Goal: Task Accomplishment & Management: Manage account settings

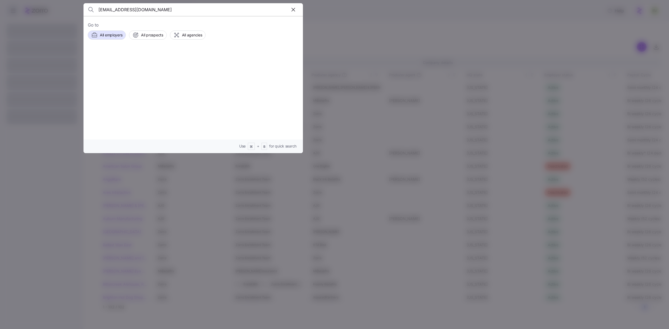
type input "[EMAIL_ADDRESS][DOMAIN_NAME]"
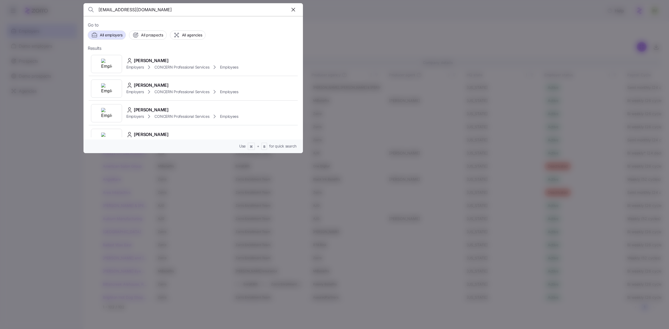
click at [109, 64] on img at bounding box center [106, 64] width 11 height 11
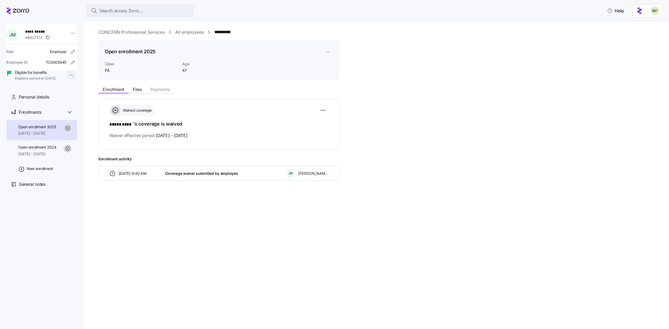
click at [68, 78] on html "**********" at bounding box center [334, 163] width 669 height 326
click at [69, 85] on div "Terminate employee" at bounding box center [85, 87] width 36 height 6
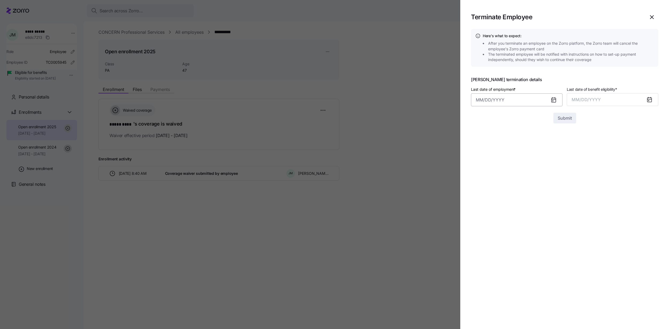
click at [500, 98] on input "Last date of employment *" at bounding box center [516, 99] width 91 height 13
click at [483, 117] on icon "button" at bounding box center [482, 118] width 6 height 6
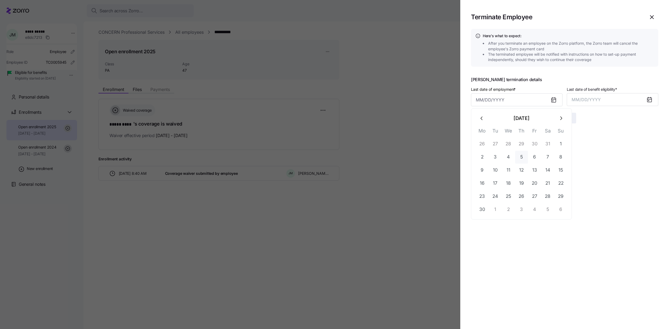
click at [521, 155] on button "5" at bounding box center [521, 157] width 13 height 13
type input "[DATE]"
click at [596, 100] on span "MM/DD/YYYY" at bounding box center [585, 99] width 29 height 5
click at [639, 145] on button "Jun" at bounding box center [647, 146] width 30 height 13
click at [559, 118] on span "Submit" at bounding box center [564, 118] width 14 height 6
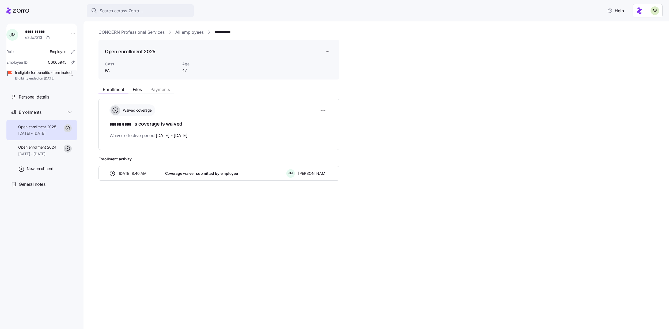
click at [200, 31] on link "All employees" at bounding box center [189, 32] width 28 height 7
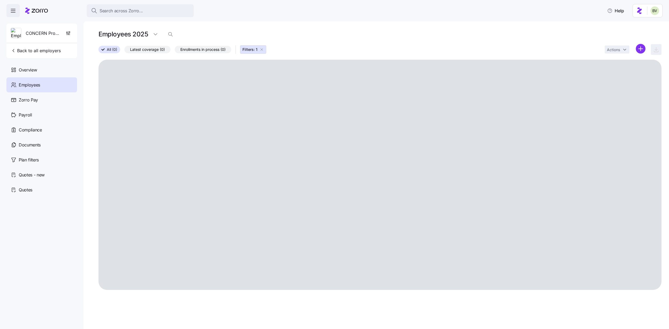
click at [264, 49] on icon "button" at bounding box center [261, 49] width 4 height 4
click at [170, 36] on icon "button" at bounding box center [170, 34] width 5 height 5
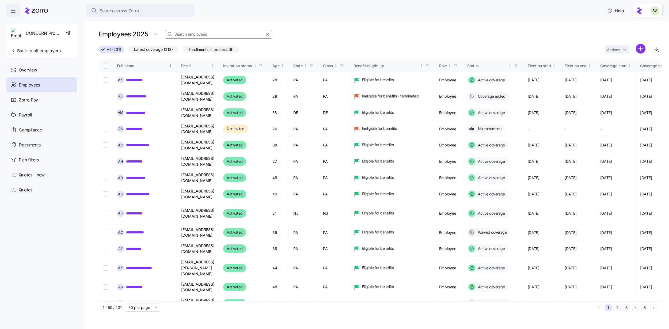
click at [199, 34] on input at bounding box center [218, 34] width 107 height 9
type input "p"
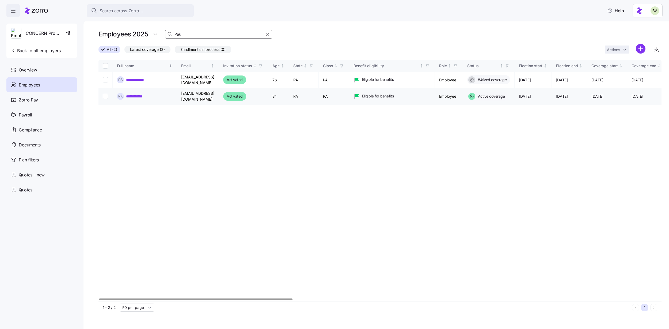
type input "Pau"
click at [142, 94] on link "**********" at bounding box center [137, 96] width 23 height 5
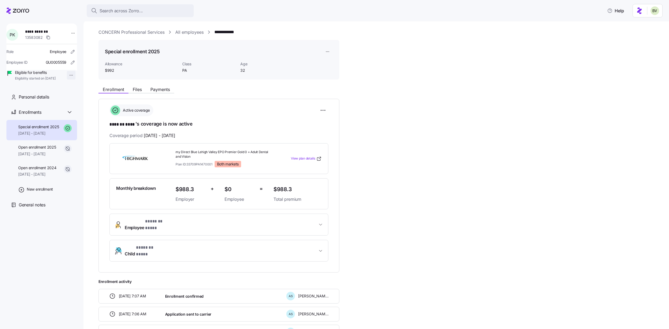
click at [68, 74] on html "**********" at bounding box center [334, 163] width 669 height 326
click at [71, 35] on html "**********" at bounding box center [334, 163] width 669 height 326
click at [70, 33] on html "**********" at bounding box center [334, 163] width 669 height 326
click at [80, 87] on div "Edit company email" at bounding box center [94, 89] width 34 height 6
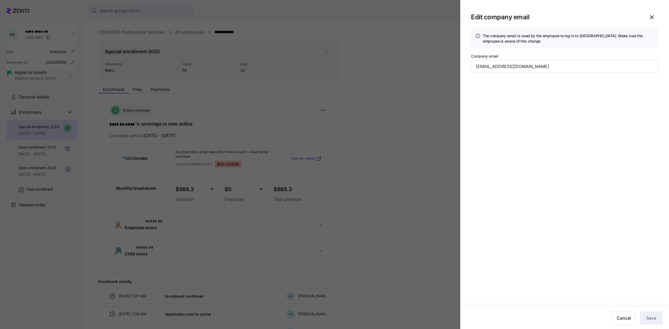
click at [651, 17] on icon "button" at bounding box center [651, 17] width 3 height 3
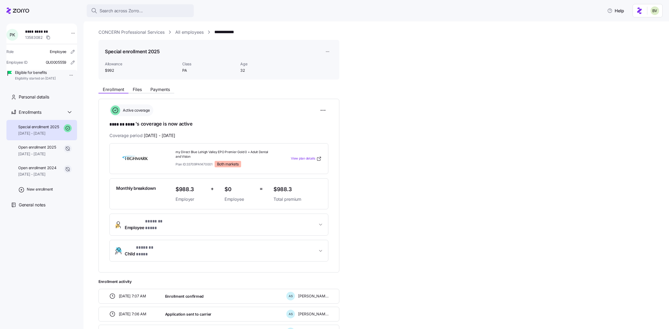
click at [253, 221] on span "Employee * ******* **** *" at bounding box center [221, 224] width 193 height 13
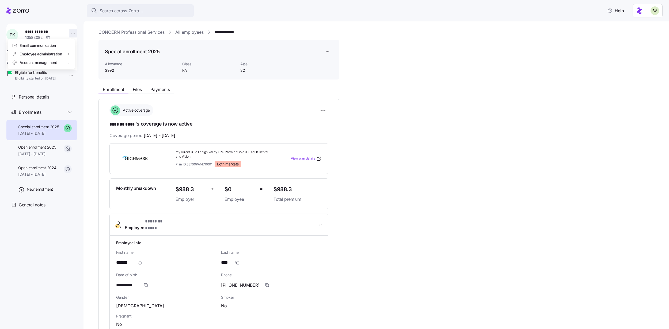
click at [70, 32] on html "**********" at bounding box center [334, 163] width 669 height 326
click at [83, 86] on div "Edit company email" at bounding box center [94, 89] width 34 height 6
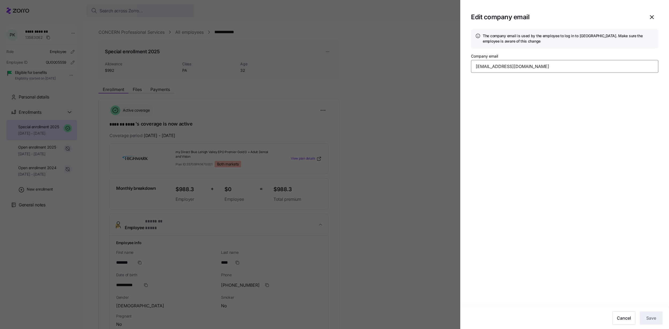
drag, startPoint x: 537, startPoint y: 65, endPoint x: 468, endPoint y: 70, distance: 69.4
click at [468, 70] on section "Edit company email The company email is used by the employee to log in to Zorro…" at bounding box center [564, 164] width 209 height 329
paste input "[EMAIL_ADDRESS][DOMAIN_NAME]"
type input "[EMAIL_ADDRESS][DOMAIN_NAME]"
click at [651, 317] on span "Save" at bounding box center [651, 318] width 10 height 6
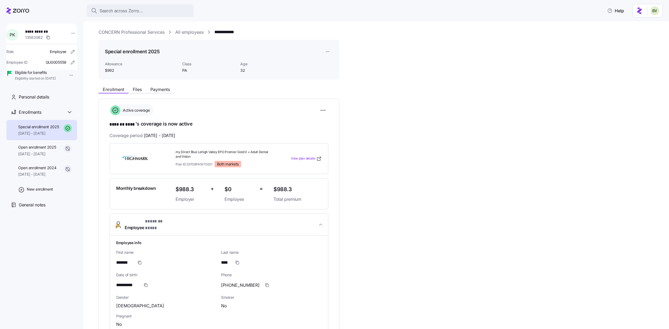
click at [196, 33] on link "All employees" at bounding box center [189, 32] width 28 height 7
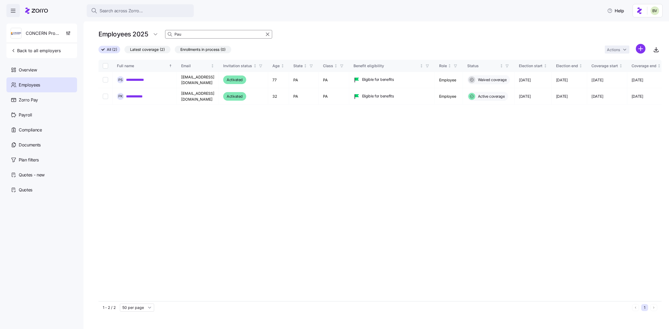
click at [227, 35] on input "Pau" at bounding box center [218, 34] width 107 height 9
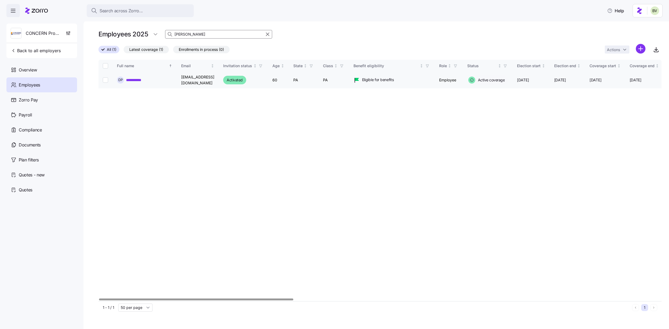
type input "[PERSON_NAME]"
click at [143, 79] on link "**********" at bounding box center [136, 79] width 20 height 5
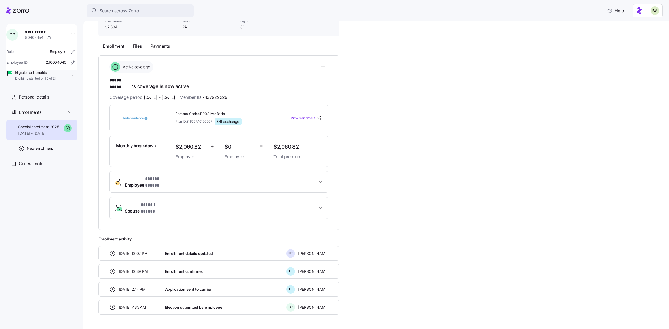
scroll to position [47, 0]
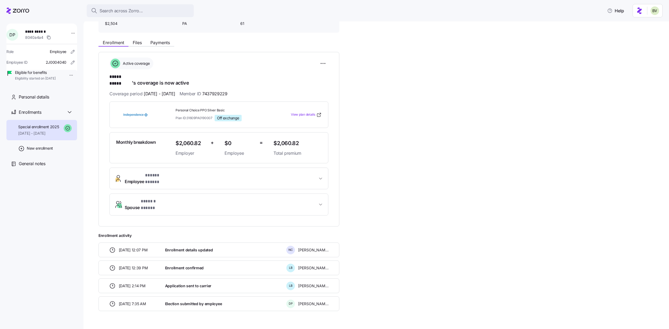
click at [185, 172] on span "Employee * ***** ***** *" at bounding box center [221, 178] width 193 height 13
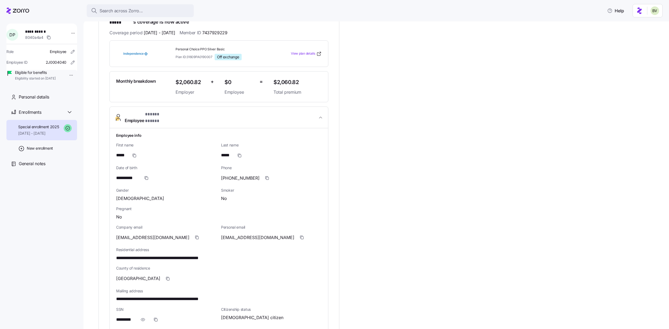
scroll to position [0, 0]
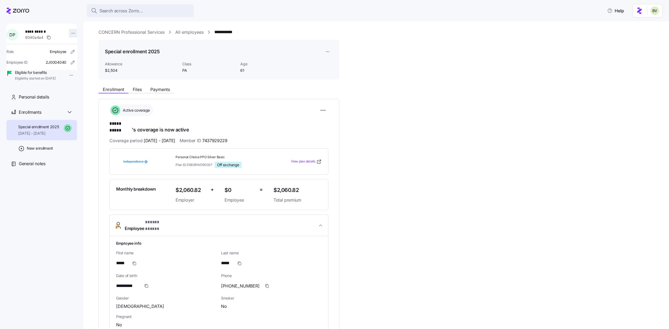
click at [70, 31] on html "**********" at bounding box center [334, 163] width 669 height 326
click at [86, 87] on div "Edit company email" at bounding box center [94, 89] width 34 height 6
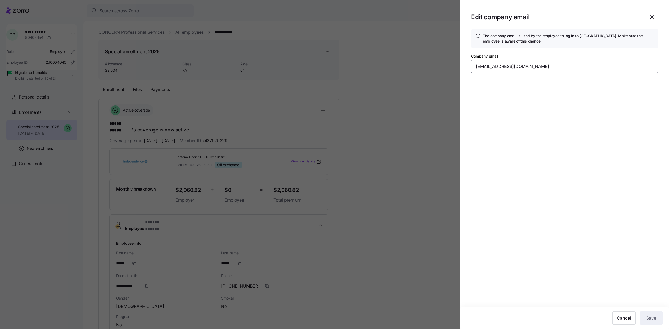
click at [540, 68] on input "[EMAIL_ADDRESS][DOMAIN_NAME]" at bounding box center [564, 66] width 187 height 13
paste input "[EMAIL_ADDRESS][DOMAIN_NAME]"
type input "[EMAIL_ADDRESS][DOMAIN_NAME]"
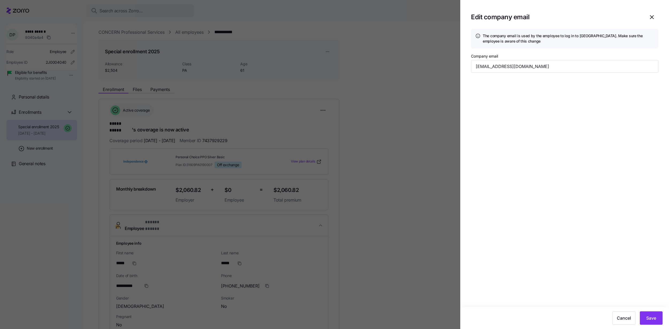
click at [566, 143] on section "Edit company email The company email is used by the employee to log in to Zorro…" at bounding box center [564, 164] width 209 height 329
click at [653, 317] on span "Save" at bounding box center [651, 318] width 10 height 6
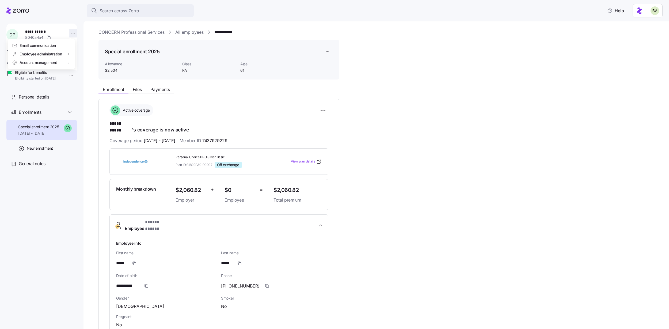
click at [68, 33] on html "**********" at bounding box center [334, 163] width 669 height 326
click at [91, 89] on div "Edit company email" at bounding box center [94, 89] width 34 height 6
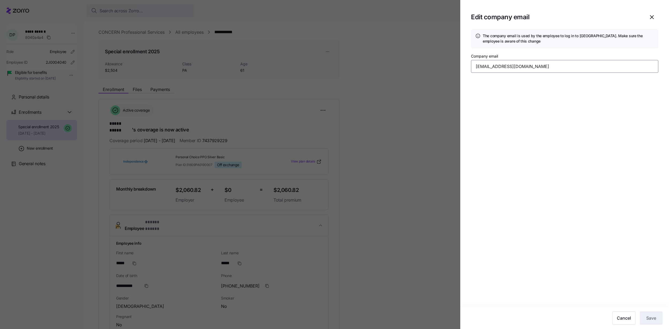
click at [559, 67] on input "[EMAIL_ADDRESS][DOMAIN_NAME]" at bounding box center [564, 66] width 187 height 13
paste input "[EMAIL_ADDRESS][DOMAIN_NAME]"
type input "[EMAIL_ADDRESS][DOMAIN_NAME]"
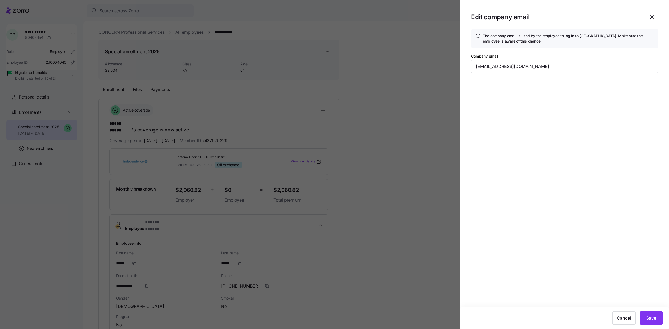
click at [568, 134] on section "Edit company email The company email is used by the employee to log in to Zorro…" at bounding box center [564, 164] width 209 height 329
click at [652, 316] on span "Save" at bounding box center [651, 318] width 10 height 6
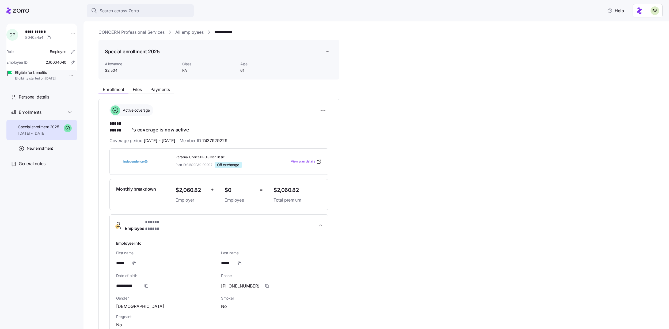
click at [180, 32] on link "All employees" at bounding box center [189, 32] width 28 height 7
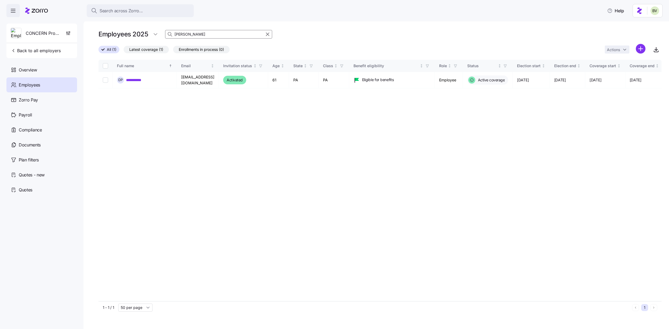
click at [185, 33] on input "[PERSON_NAME]" at bounding box center [218, 34] width 107 height 9
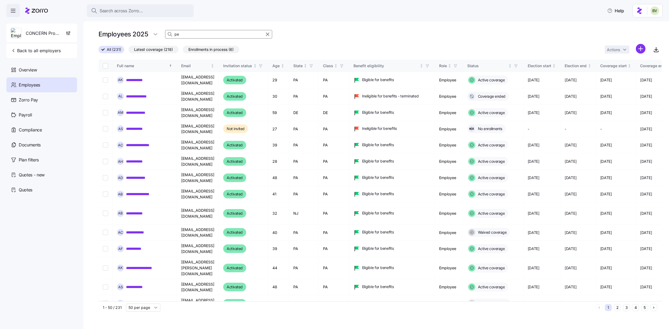
type input "p"
type input "a"
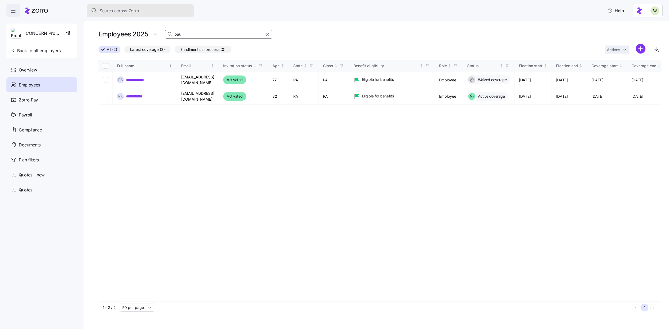
type input "pau"
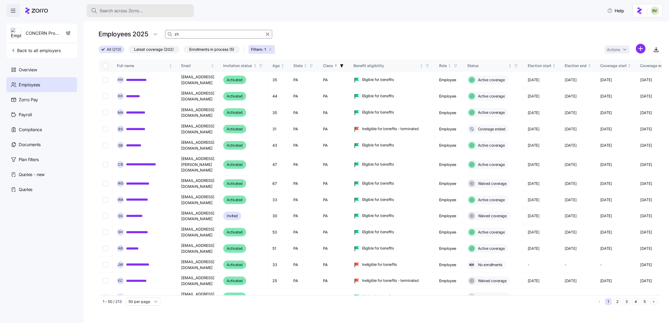
type input "z"
type input "[PERSON_NAME]"
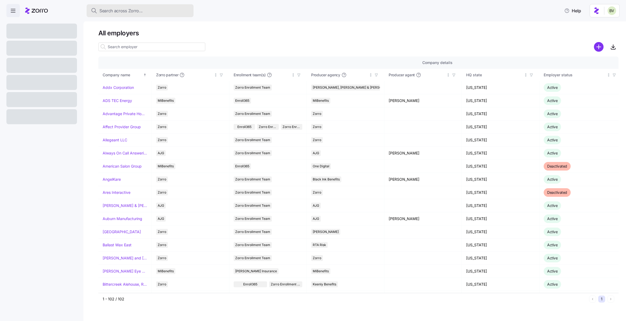
click at [144, 10] on div "Search across Zorro..." at bounding box center [140, 10] width 98 height 7
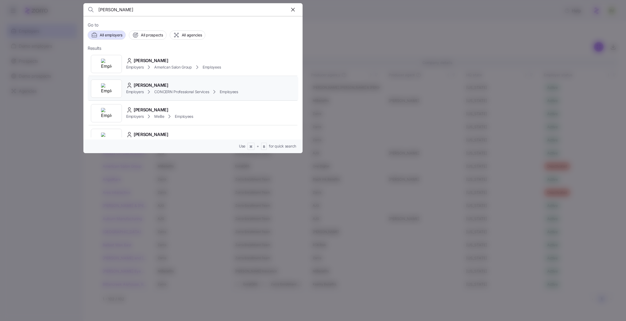
type input "shannon fee"
click at [113, 83] on div at bounding box center [106, 88] width 31 height 18
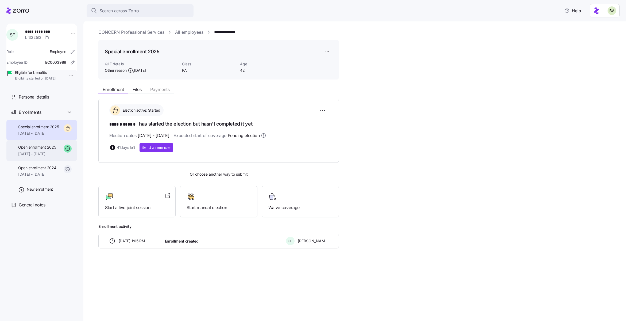
click at [53, 156] on span "[DATE] - [DATE]" at bounding box center [37, 153] width 38 height 5
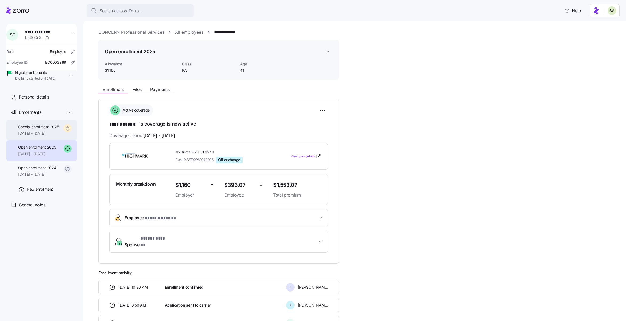
click at [36, 136] on span "11/01/2025 - 12/31/2025" at bounding box center [38, 133] width 41 height 5
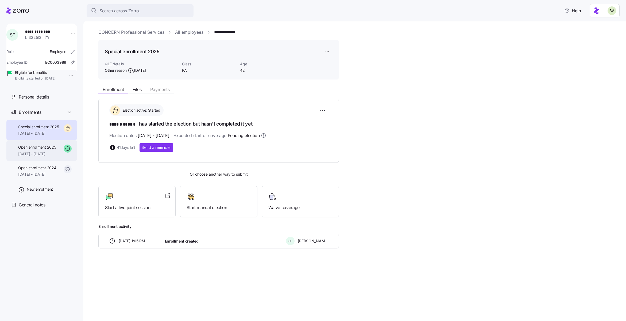
click at [37, 150] on span "Open enrollment 2025" at bounding box center [37, 146] width 38 height 5
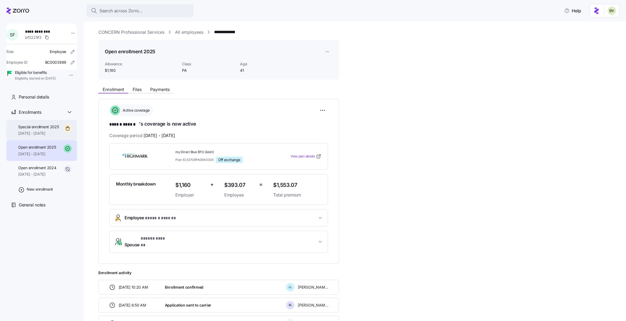
click at [36, 129] on span "Special enrollment 2025" at bounding box center [38, 126] width 41 height 5
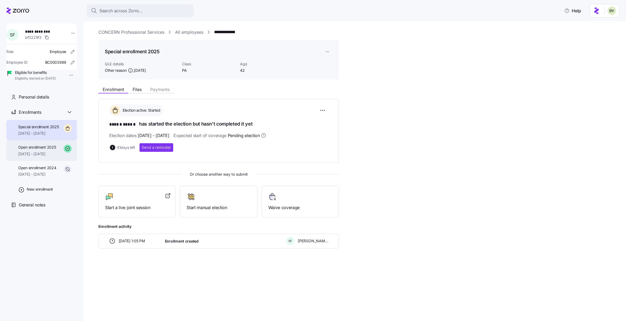
click at [35, 156] on span "[DATE] - [DATE]" at bounding box center [37, 153] width 38 height 5
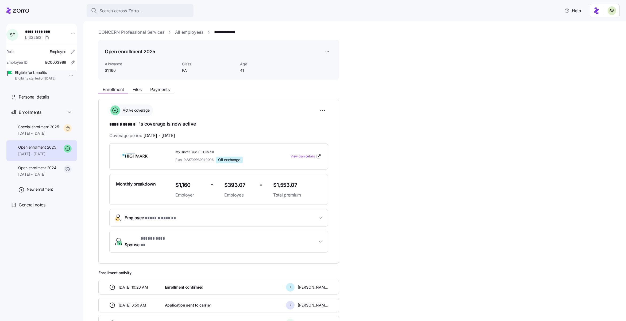
click at [236, 216] on span "Employee * ****** ****** *" at bounding box center [221, 217] width 193 height 7
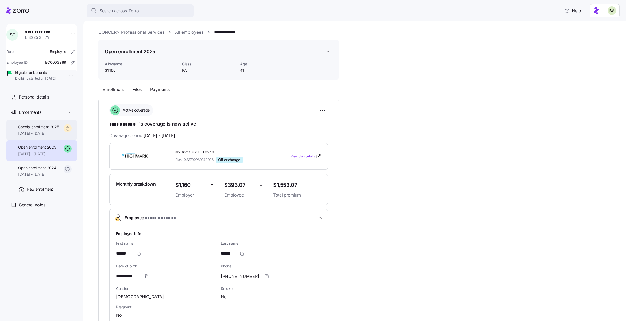
click at [56, 136] on span "11/01/2025 - 12/31/2025" at bounding box center [38, 133] width 41 height 5
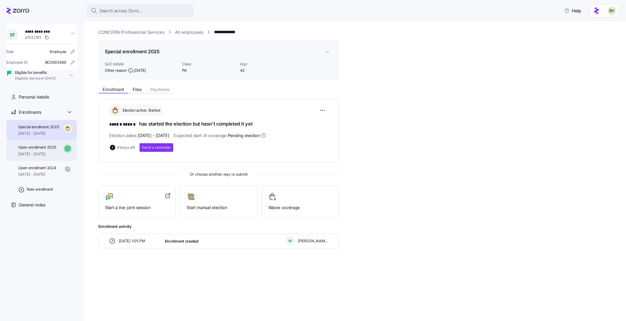
click at [51, 156] on span "[DATE] - [DATE]" at bounding box center [37, 153] width 38 height 5
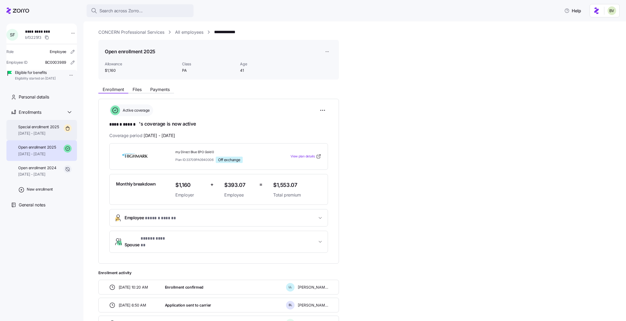
click at [43, 136] on span "11/01/2025 - 12/31/2025" at bounding box center [38, 133] width 41 height 5
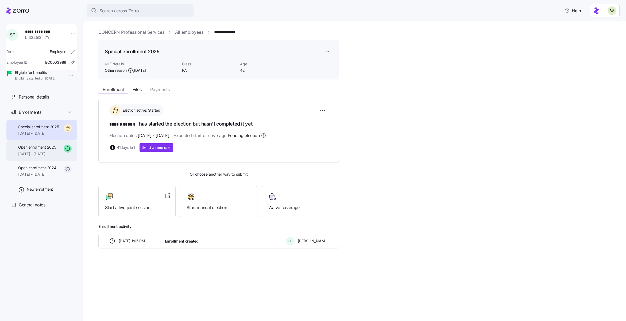
click at [47, 150] on span "Open enrollment 2025" at bounding box center [37, 146] width 38 height 5
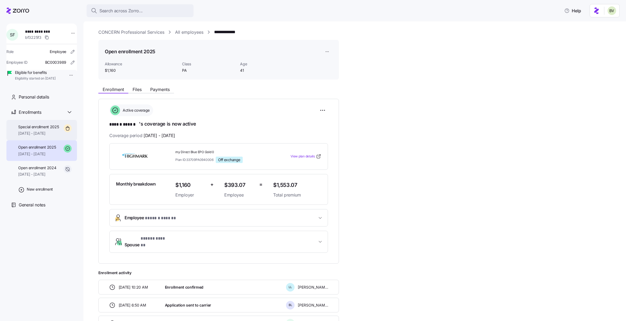
click at [45, 136] on span "11/01/2025 - 12/31/2025" at bounding box center [38, 133] width 41 height 5
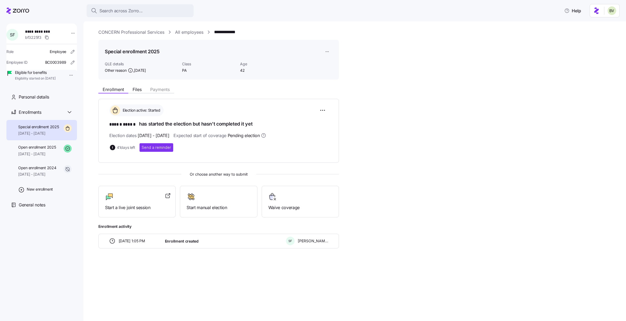
click at [193, 32] on link "All employees" at bounding box center [189, 32] width 28 height 7
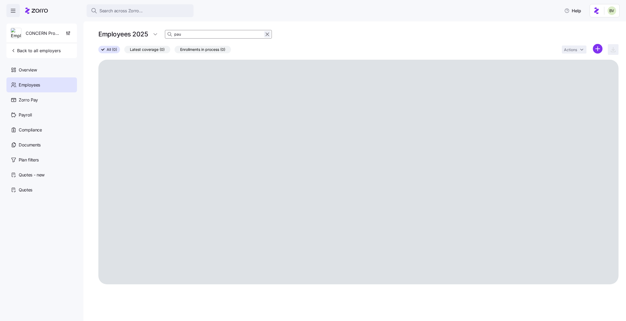
click at [268, 33] on icon "button" at bounding box center [268, 34] width 6 height 6
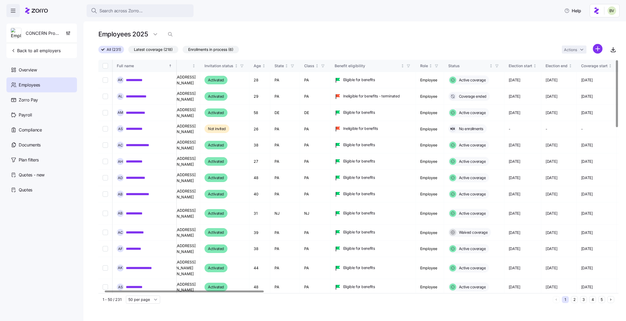
scroll to position [0, 19]
click at [330, 68] on th "Class" at bounding box center [315, 66] width 30 height 12
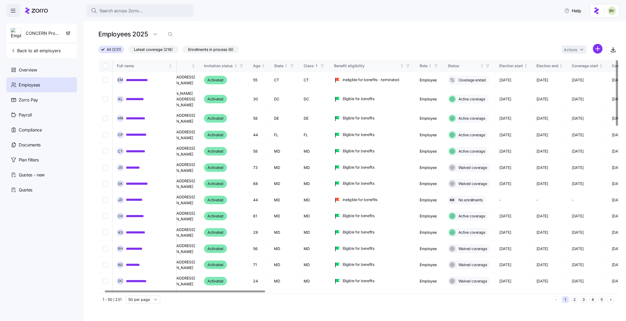
click at [324, 65] on icon "button" at bounding box center [323, 66] width 4 height 4
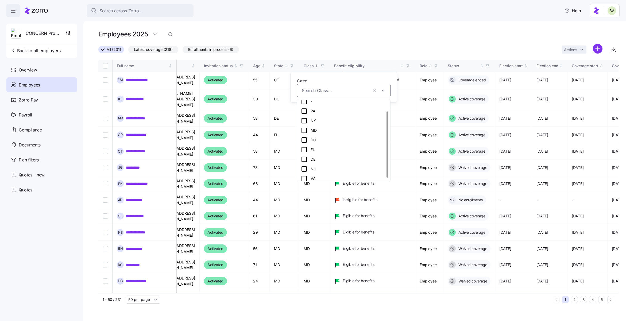
scroll to position [16, 0]
click at [376, 90] on icon "button" at bounding box center [375, 90] width 2 height 2
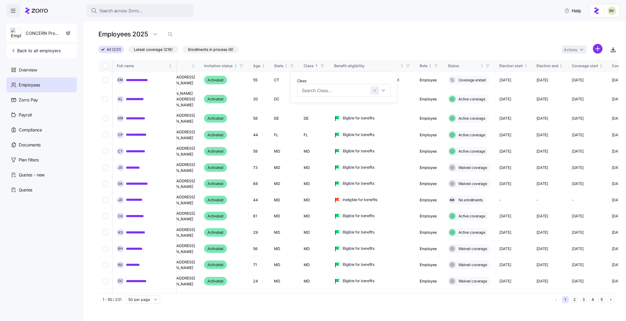
click at [373, 91] on icon "button" at bounding box center [375, 90] width 4 height 5
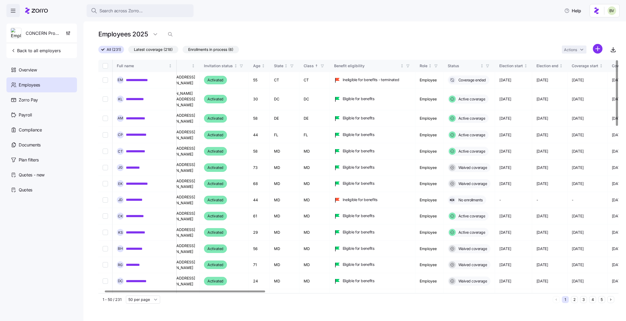
click at [335, 37] on div "Employees 2025" at bounding box center [358, 34] width 520 height 11
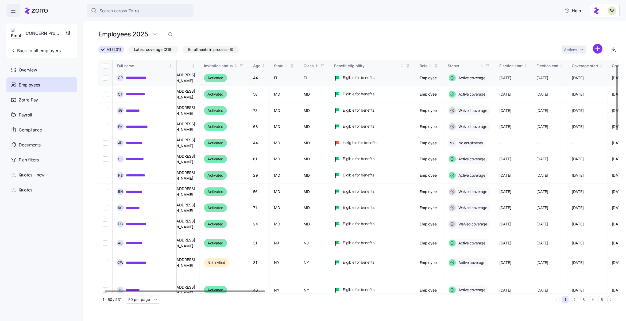
scroll to position [0, 19]
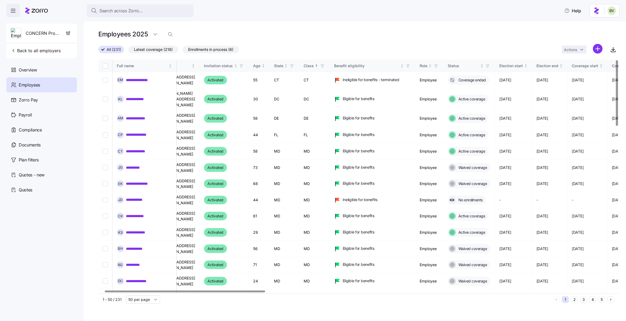
click at [324, 66] on icon "button" at bounding box center [323, 66] width 4 height 4
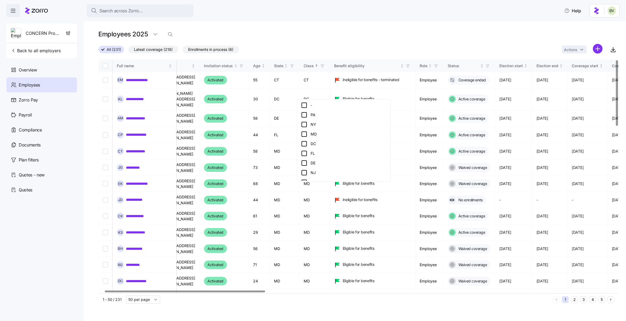
click at [304, 113] on icon at bounding box center [304, 115] width 6 height 6
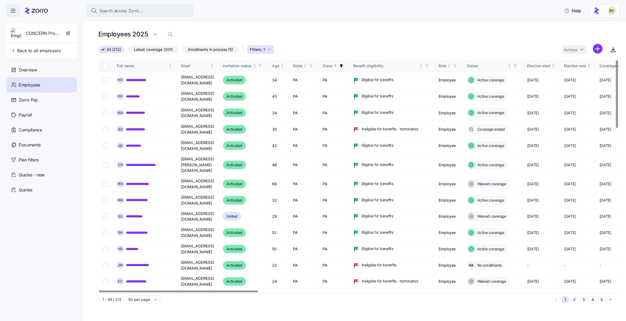
click at [343, 66] on icon "button" at bounding box center [341, 65] width 3 height 3
click at [321, 17] on div "Search across Zorro... Help" at bounding box center [313, 10] width 626 height 21
click at [168, 35] on icon "button" at bounding box center [170, 34] width 5 height 5
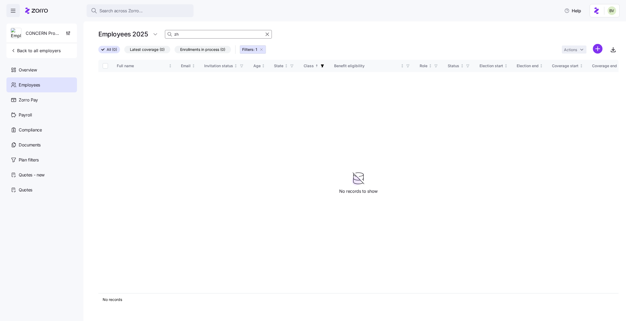
type input "z"
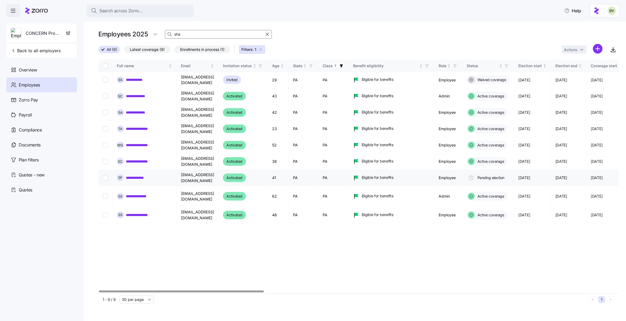
type input "sha"
click at [141, 175] on link "**********" at bounding box center [139, 177] width 26 height 5
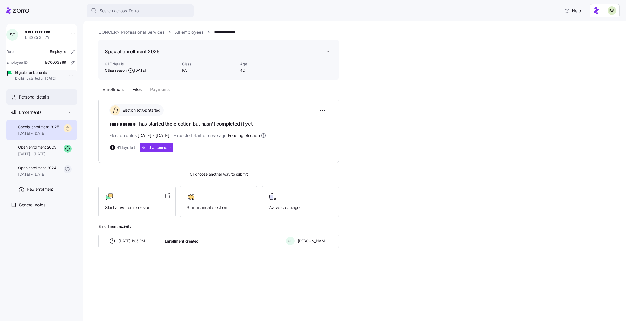
click at [42, 100] on span "Personal details" at bounding box center [34, 97] width 30 height 7
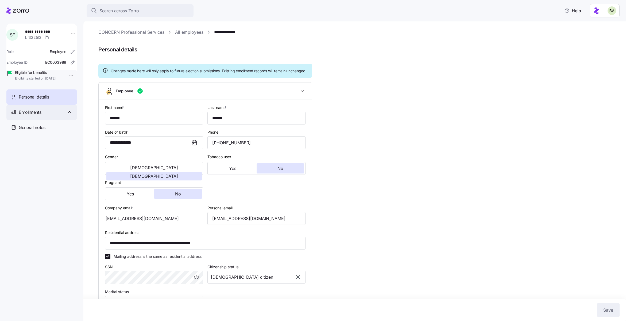
click at [73, 120] on div "Enrollments" at bounding box center [41, 112] width 71 height 15
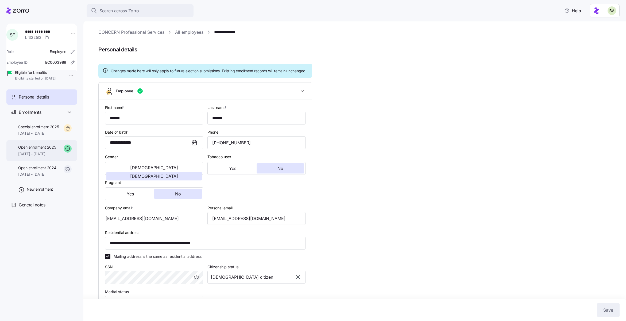
click at [49, 156] on span "[DATE] - [DATE]" at bounding box center [37, 153] width 38 height 5
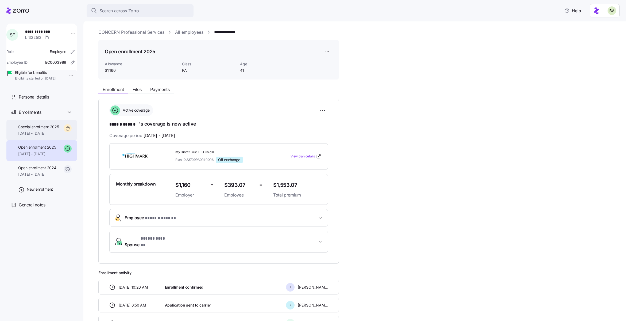
click at [35, 136] on span "11/01/2025 - 12/31/2025" at bounding box center [38, 133] width 41 height 5
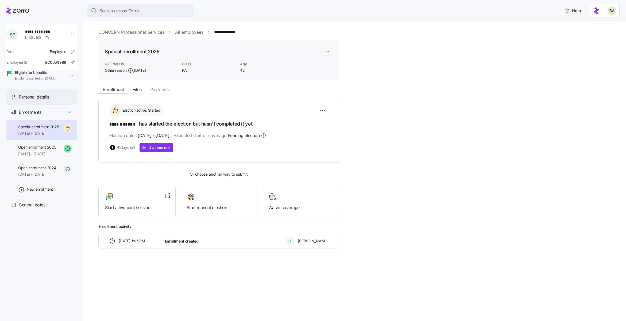
click at [48, 100] on span "Personal details" at bounding box center [34, 97] width 30 height 7
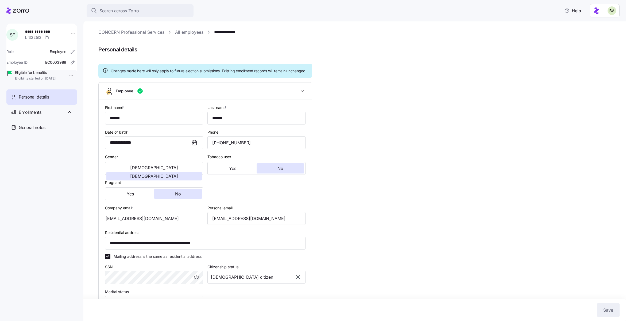
scroll to position [105, 0]
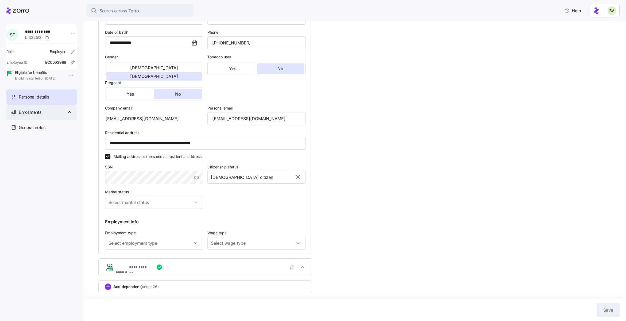
click at [37, 116] on span "Enrollments" at bounding box center [30, 112] width 22 height 7
click at [35, 131] on div "Special enrollment 2025 11/01/2025 - 12/31/2025" at bounding box center [41, 130] width 71 height 21
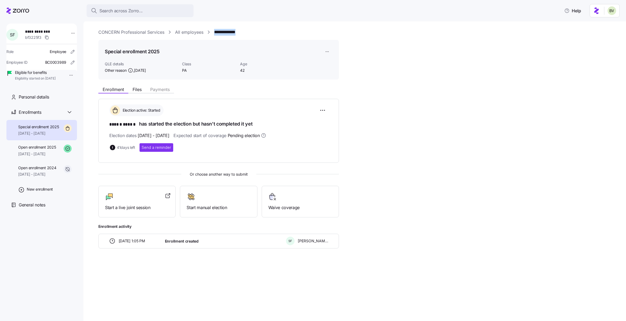
drag, startPoint x: 252, startPoint y: 31, endPoint x: 215, endPoint y: 33, distance: 37.5
click at [215, 33] on div "**********" at bounding box center [358, 32] width 520 height 7
copy link "**********"
click at [187, 32] on link "All employees" at bounding box center [189, 32] width 28 height 7
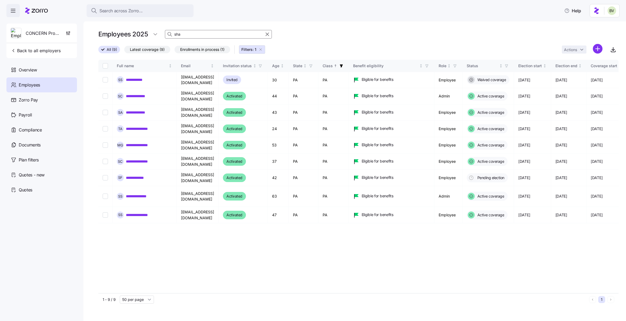
click at [194, 36] on input "sha" at bounding box center [218, 34] width 107 height 9
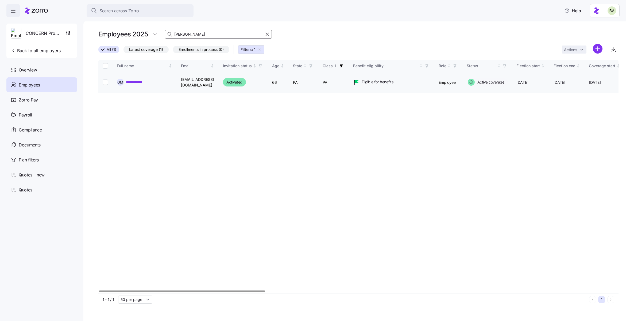
type input "[PERSON_NAME]"
click at [139, 83] on link "**********" at bounding box center [136, 81] width 21 height 5
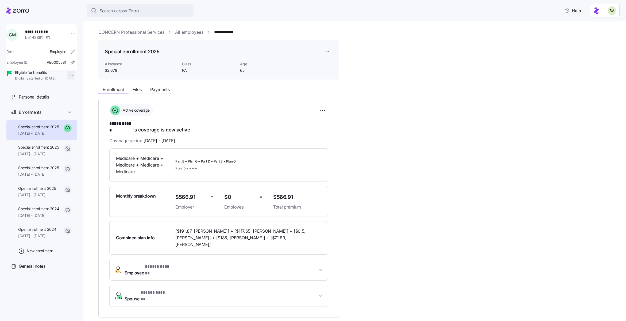
click at [68, 76] on html "**********" at bounding box center [313, 158] width 626 height 317
click at [75, 101] on div "Update eligibility" at bounding box center [81, 104] width 29 height 6
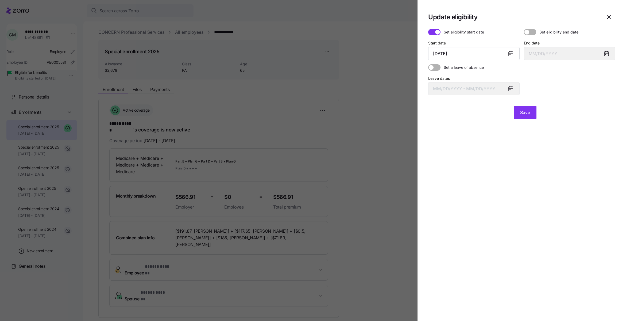
click at [610, 18] on icon "button" at bounding box center [609, 17] width 6 height 6
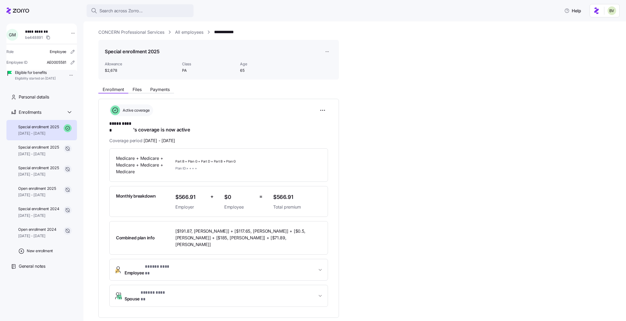
click at [185, 29] on link "All employees" at bounding box center [189, 32] width 28 height 7
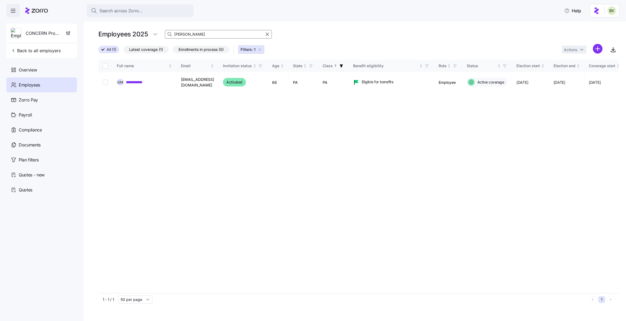
click at [223, 33] on input "[PERSON_NAME]" at bounding box center [218, 34] width 107 height 9
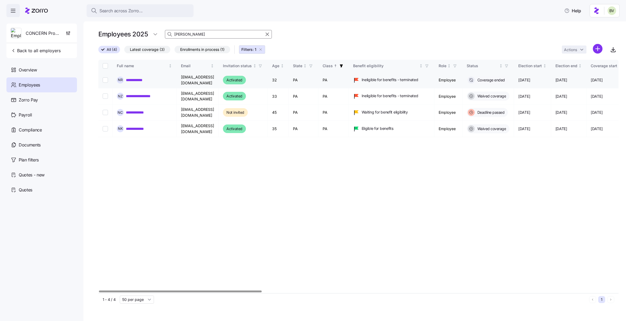
type input "[PERSON_NAME]"
click at [144, 77] on link "**********" at bounding box center [137, 79] width 22 height 5
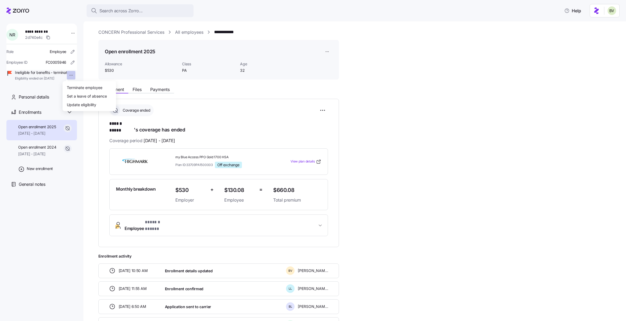
click at [65, 75] on html "**********" at bounding box center [313, 158] width 626 height 317
click at [68, 102] on div "Update eligibility" at bounding box center [81, 104] width 29 height 6
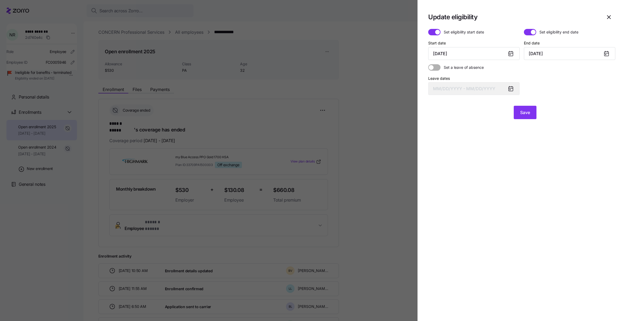
click at [531, 32] on span at bounding box center [527, 32] width 7 height 6
click at [524, 29] on input "Set eligibility end date" at bounding box center [524, 29] width 0 height 0
click at [523, 113] on span "Save" at bounding box center [525, 112] width 10 height 6
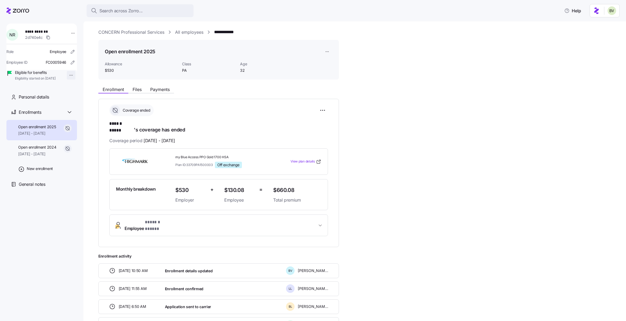
click at [70, 75] on html "**********" at bounding box center [313, 158] width 626 height 317
click at [69, 103] on div "Update eligibility" at bounding box center [81, 104] width 29 height 6
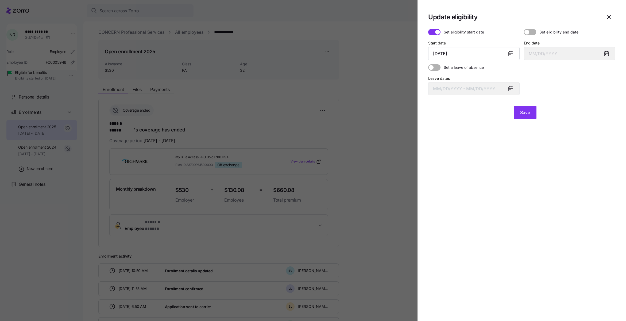
click at [606, 17] on icon "button" at bounding box center [609, 17] width 6 height 6
